Goal: Task Accomplishment & Management: Manage account settings

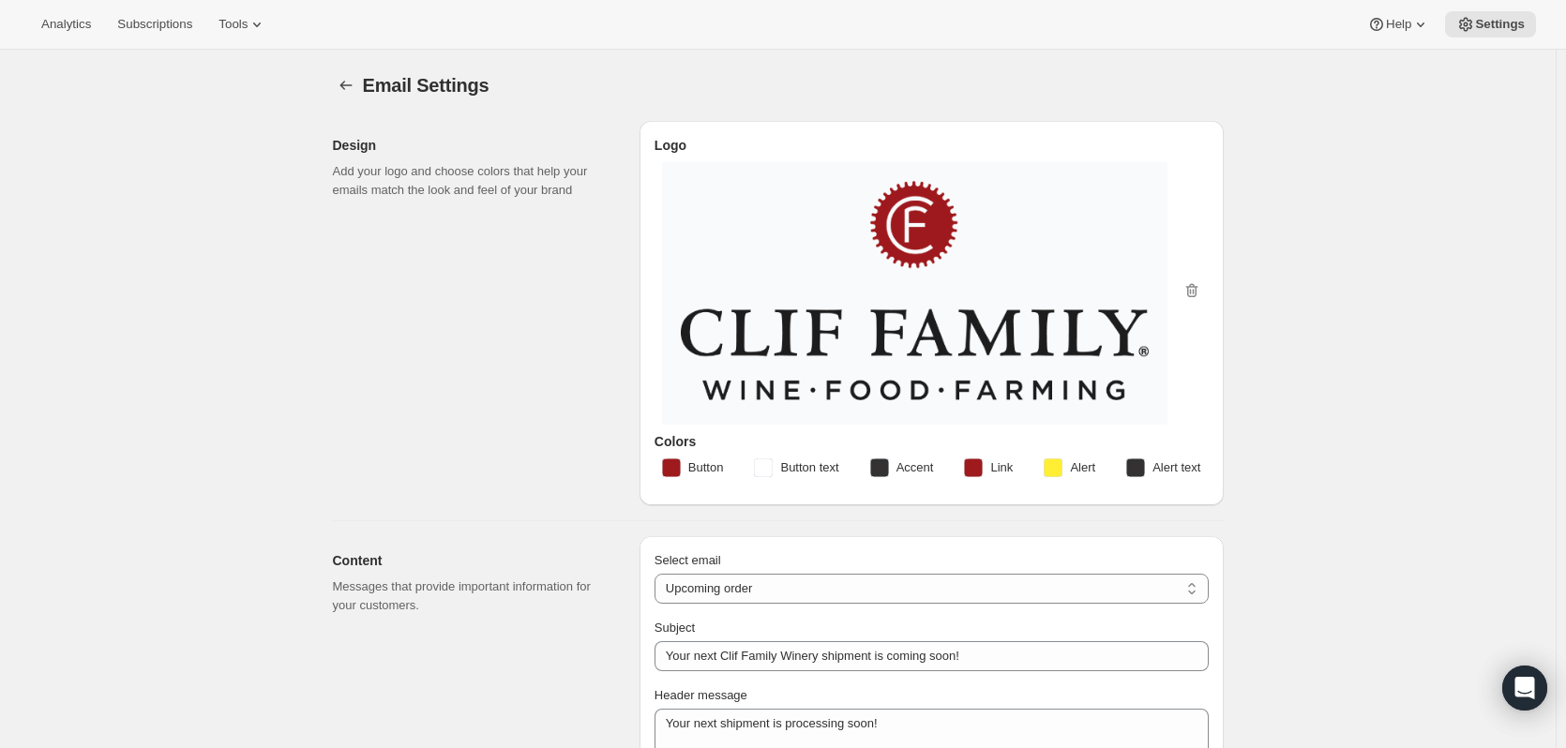
select select "subscriptionMessage"
select select "7"
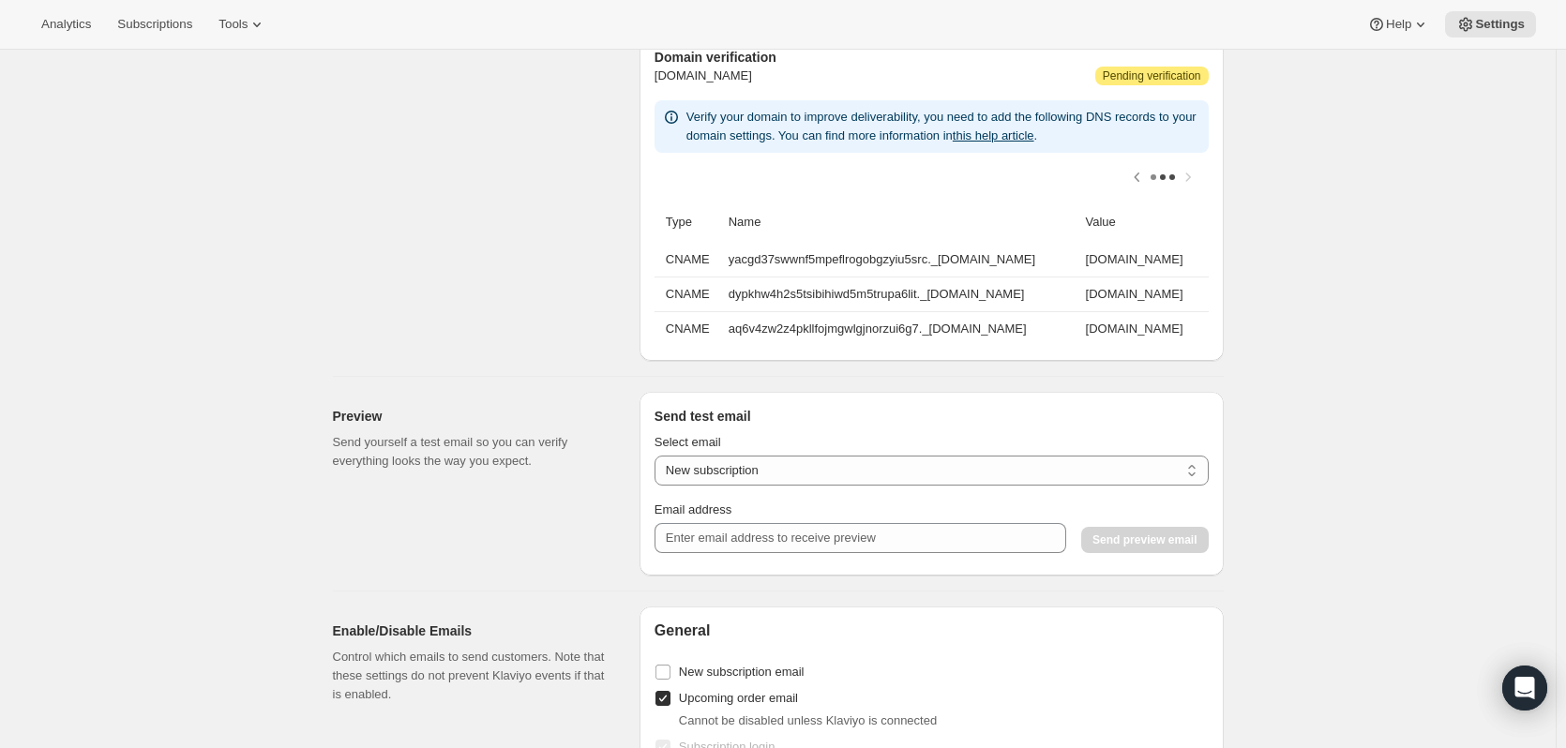
scroll to position [0, 262]
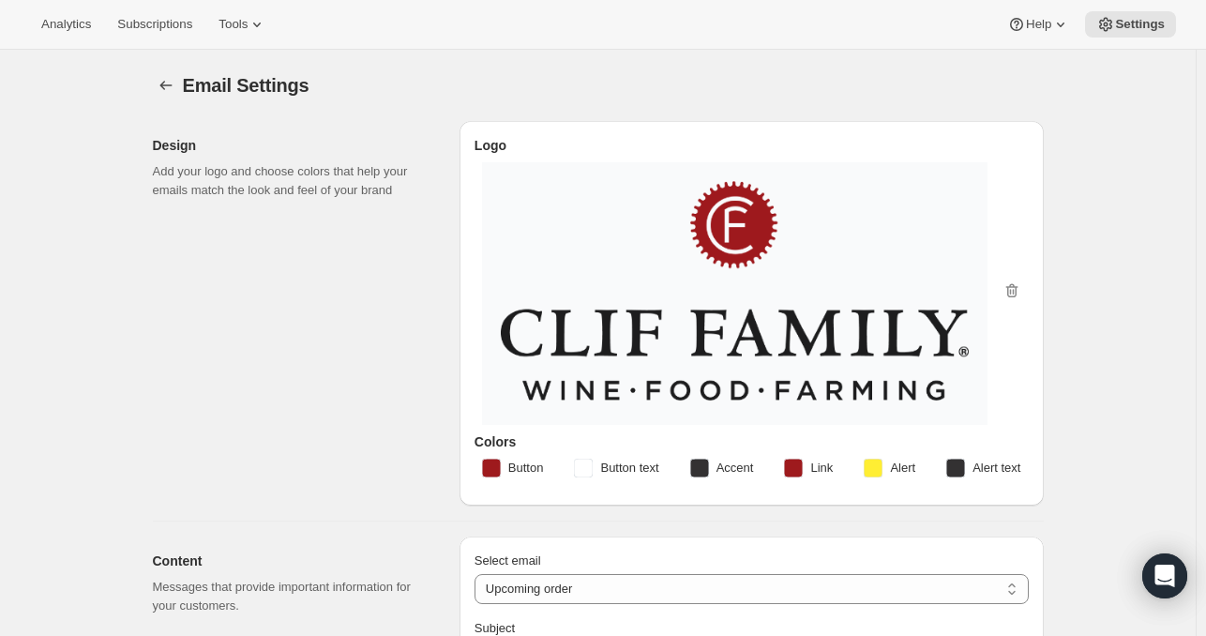
select select "subscriptionMessage"
select select "7"
select select "upcoming-subscription"
